Goal: Find specific page/section: Find specific page/section

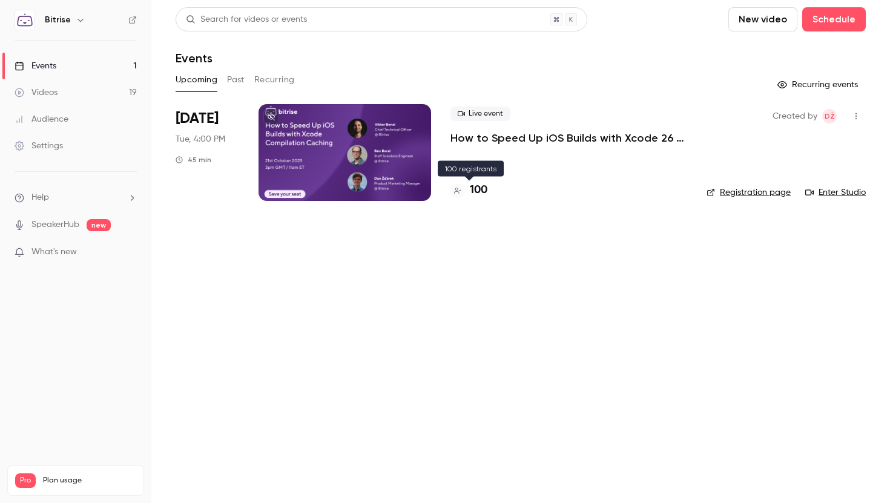
click at [479, 187] on h4 "100" at bounding box center [479, 190] width 18 height 16
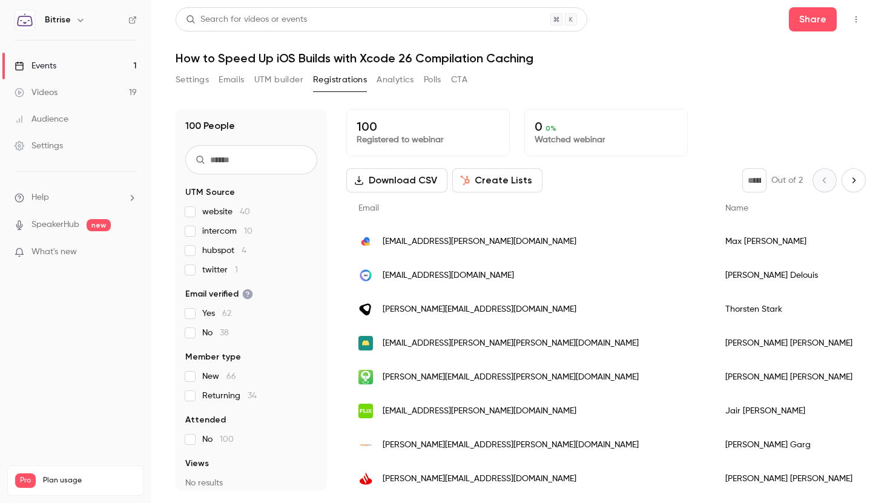
click at [210, 271] on span "twitter 1" at bounding box center [220, 270] width 36 height 12
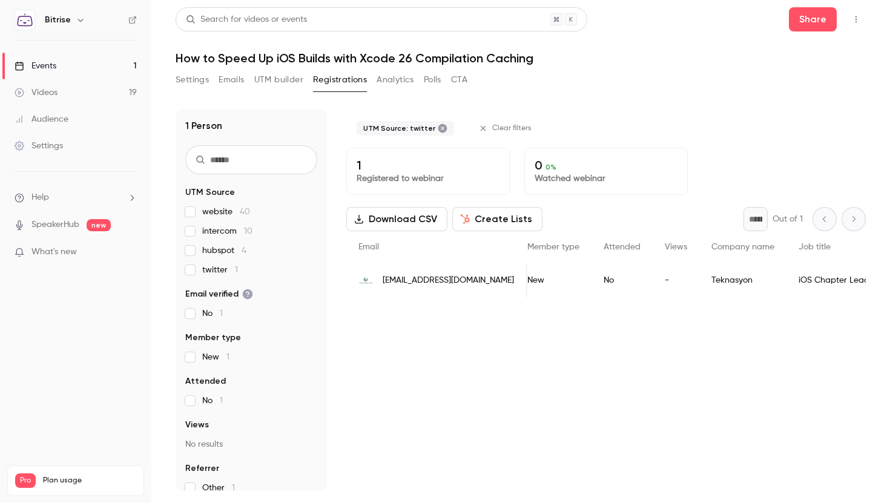
scroll to position [0, 182]
